Goal: Transaction & Acquisition: Register for event/course

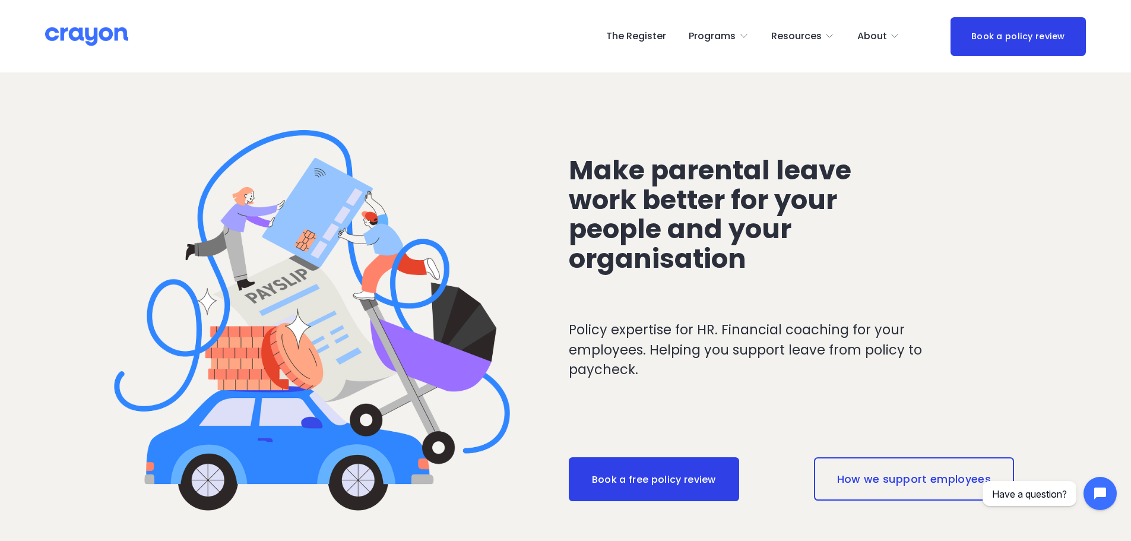
click at [639, 36] on link "The Register" at bounding box center [636, 36] width 60 height 19
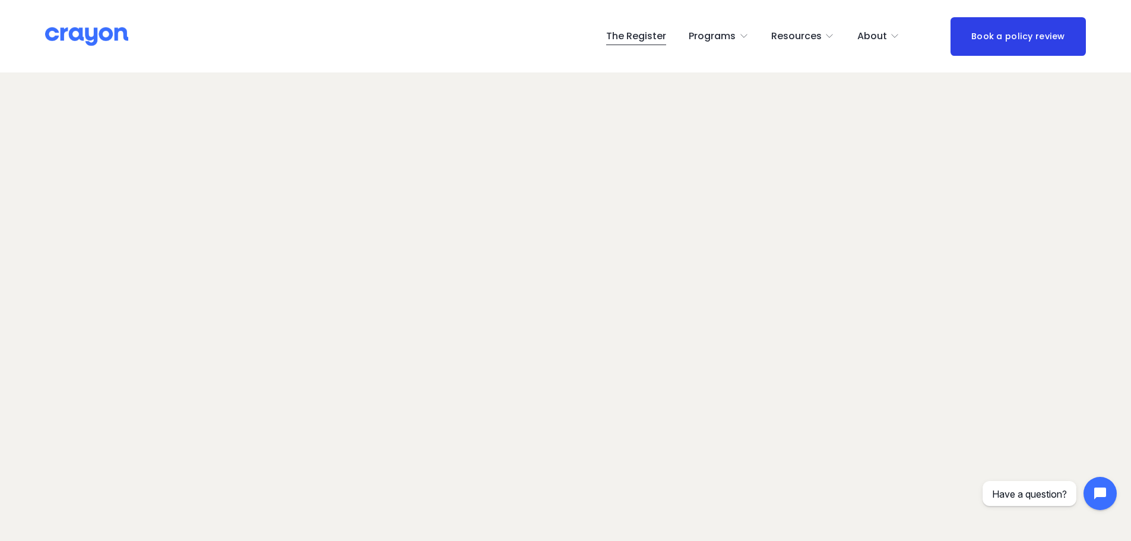
scroll to position [20, 0]
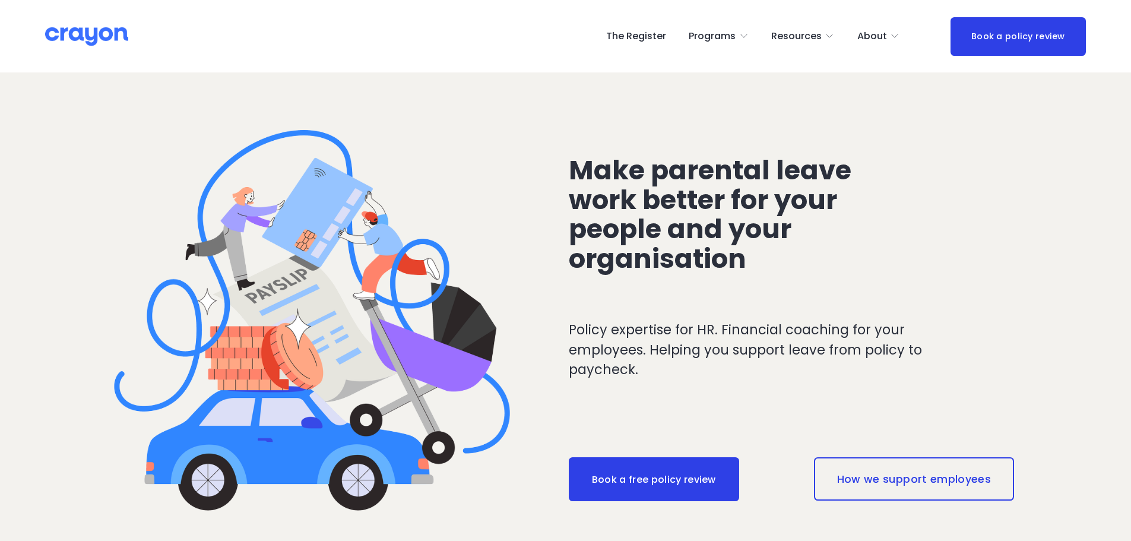
click at [646, 38] on link "The Register" at bounding box center [636, 36] width 60 height 19
